Goal: Navigation & Orientation: Find specific page/section

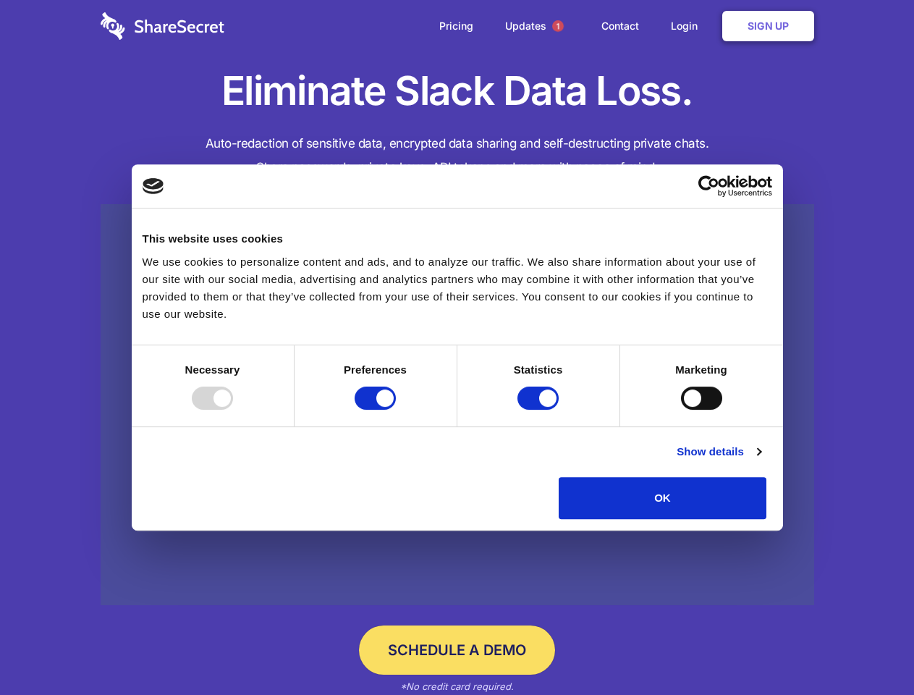
click at [233, 410] on div at bounding box center [212, 398] width 41 height 23
click at [396, 410] on input "Preferences" at bounding box center [375, 398] width 41 height 23
checkbox input "false"
click at [540, 410] on input "Statistics" at bounding box center [538, 398] width 41 height 23
checkbox input "false"
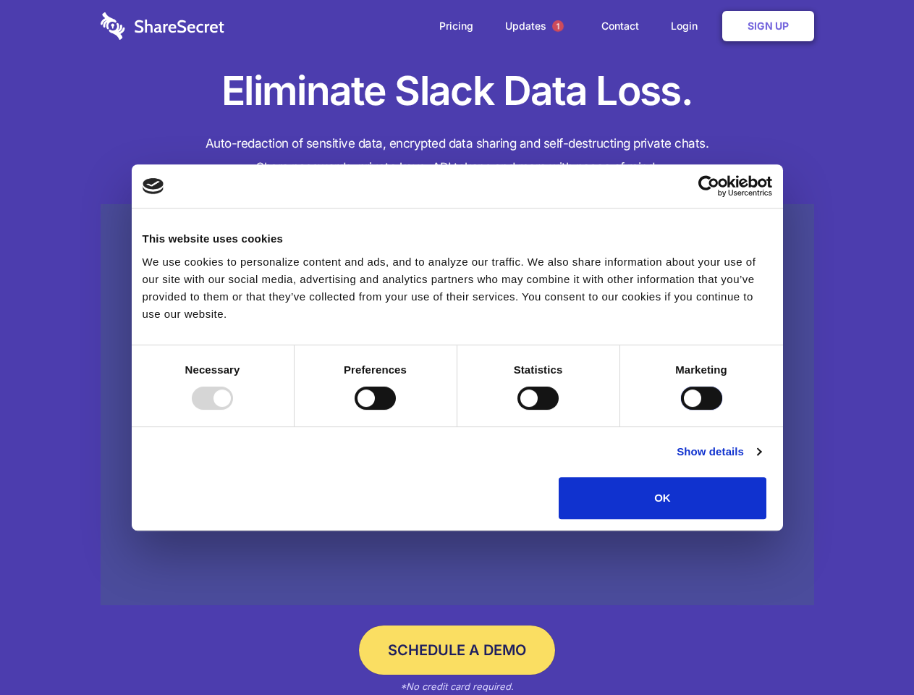
click at [681, 410] on input "Marketing" at bounding box center [701, 398] width 41 height 23
checkbox input "true"
click at [761, 460] on link "Show details" at bounding box center [719, 451] width 84 height 17
click at [0, 0] on li "Necessary 7 Necessary cookies help make a website usable by enabling basic func…" at bounding box center [0, 0] width 0 height 0
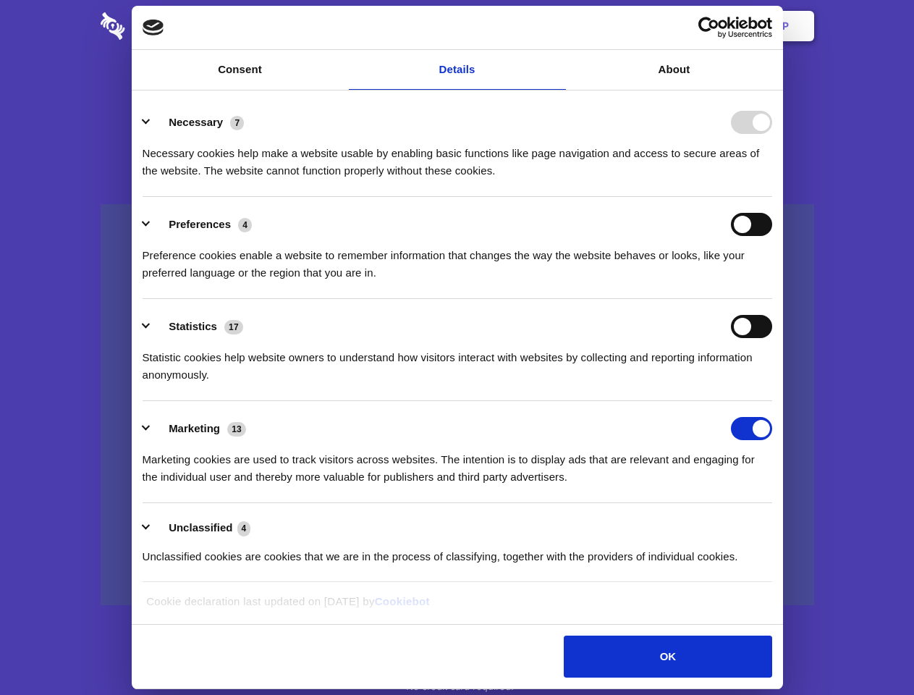
click at [557, 26] on span "1" at bounding box center [558, 26] width 12 height 12
